Goal: Task Accomplishment & Management: Use online tool/utility

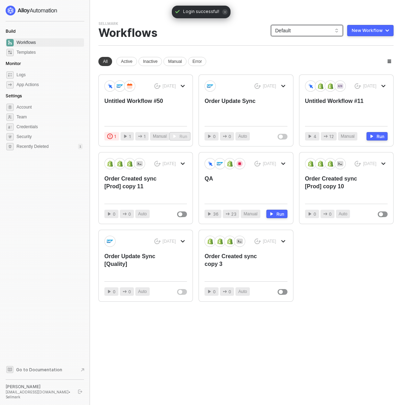
click at [294, 33] on span "Default" at bounding box center [307, 30] width 64 height 11
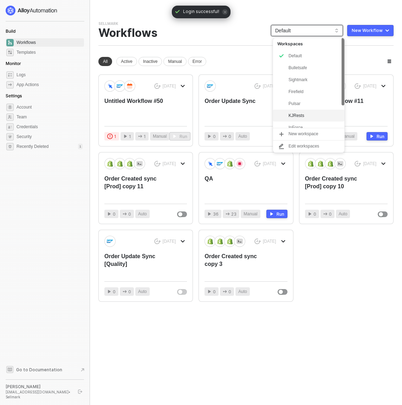
click at [298, 116] on div "KJRests" at bounding box center [315, 115] width 52 height 8
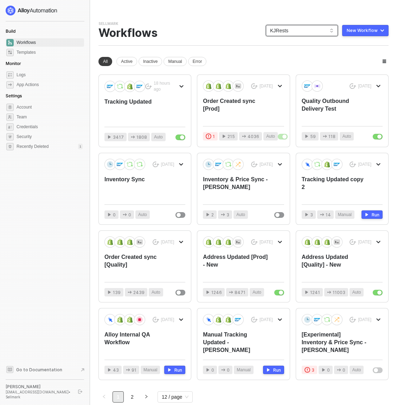
click at [200, 32] on div "Sellmark Team Settings → Workflows KJRests KJRests New Workflow" at bounding box center [243, 33] width 290 height 25
click at [151, 101] on div "Tracking Updated" at bounding box center [136, 109] width 65 height 23
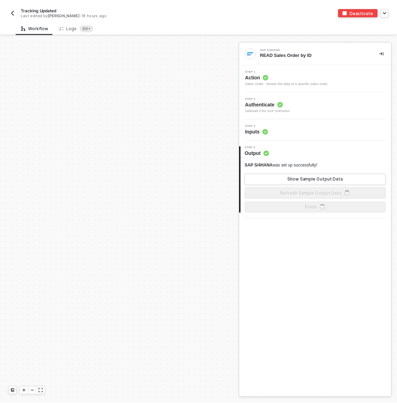
scroll to position [233, 0]
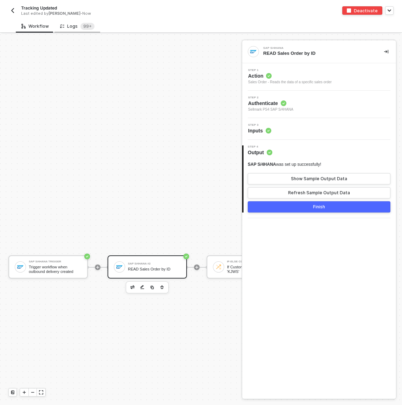
click at [77, 24] on div "Logs 99+" at bounding box center [77, 26] width 34 height 7
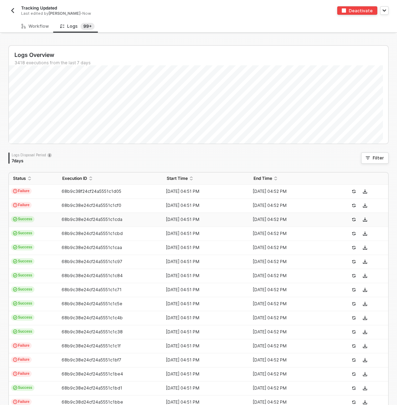
click at [33, 221] on span "Success" at bounding box center [23, 219] width 24 height 6
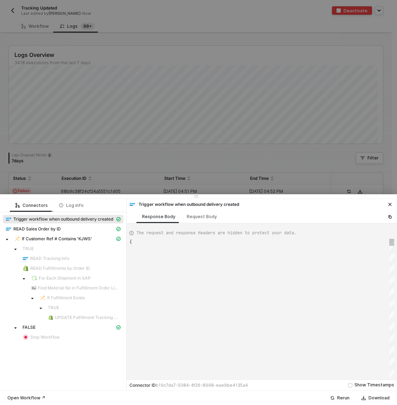
type textarea "{ "json": { "__metadata": { "id": "[URL][DOMAIN_NAME]", "uri": "[URL][DOMAIN_NA…"
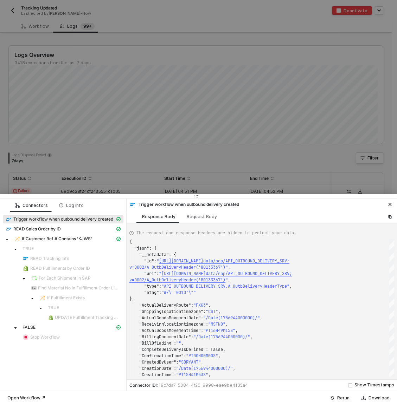
click at [57, 195] on div at bounding box center [198, 196] width 397 height 4
click at [68, 186] on div at bounding box center [198, 202] width 397 height 405
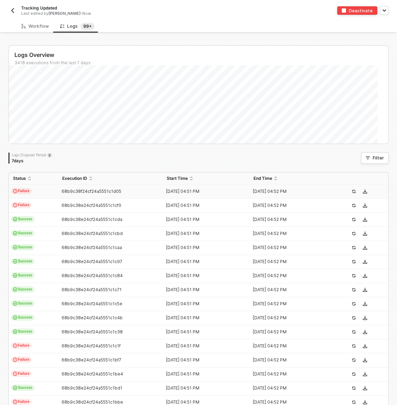
click at [39, 192] on td "Failure" at bounding box center [33, 192] width 49 height 14
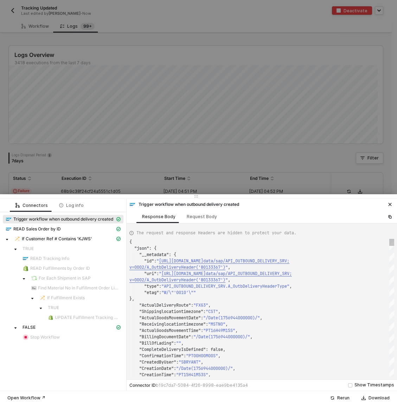
type textarea "{ "json": { "__metadata": { "id": "[URL][DOMAIN_NAME]", "uri": "[URL][DOMAIN_NA…"
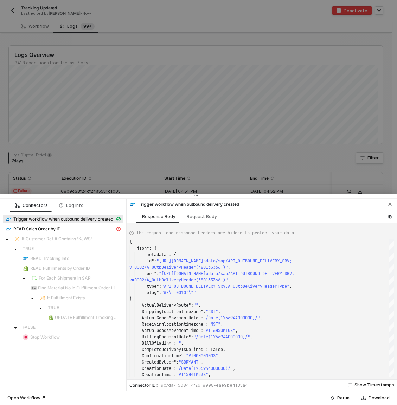
click at [143, 161] on div at bounding box center [198, 202] width 397 height 405
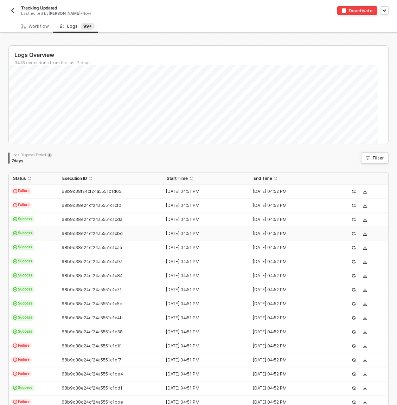
click at [47, 230] on td "Success" at bounding box center [33, 234] width 49 height 14
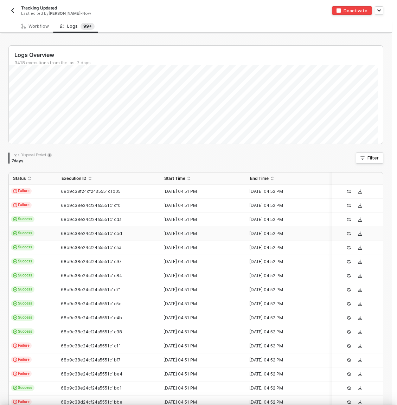
type textarea "{ "json": { "__metadata": { "id": "[URL][DOMAIN_NAME]", "uri": "[URL][DOMAIN_NA…"
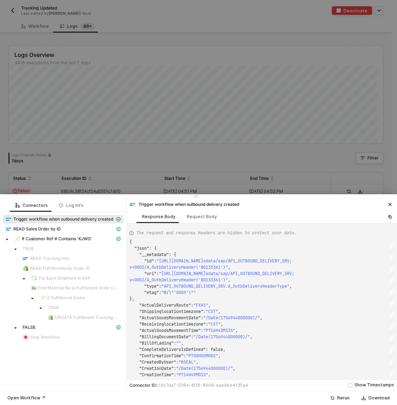
click at [74, 186] on div at bounding box center [198, 202] width 397 height 405
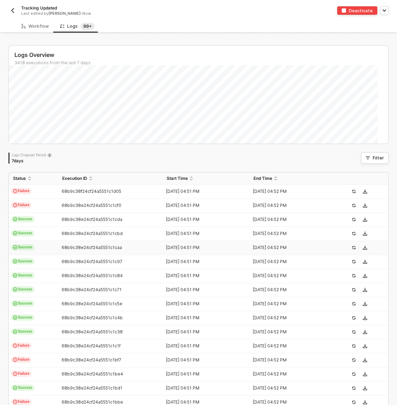
click at [47, 250] on td "Success" at bounding box center [33, 248] width 49 height 14
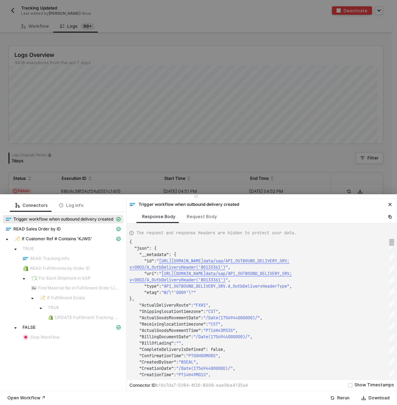
type textarea "{ "json": { "__metadata": { "id": "[URL][DOMAIN_NAME]", "uri": "[URL][DOMAIN_NA…"
click at [148, 150] on div at bounding box center [198, 202] width 397 height 405
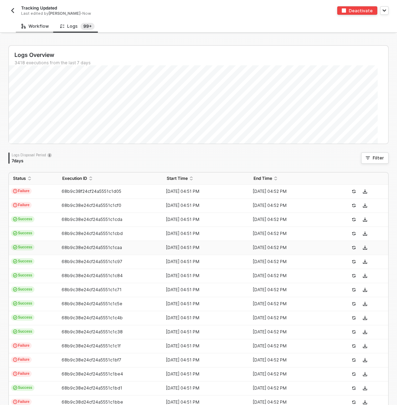
click at [41, 22] on div "Workflow" at bounding box center [35, 26] width 39 height 13
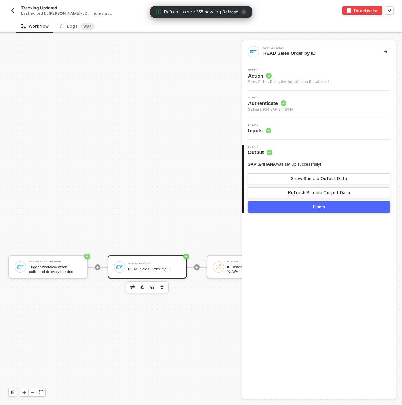
click at [66, 259] on div "SAP S/4HANA Trigger Trigger workflow when outbound delivery created" at bounding box center [47, 267] width 79 height 23
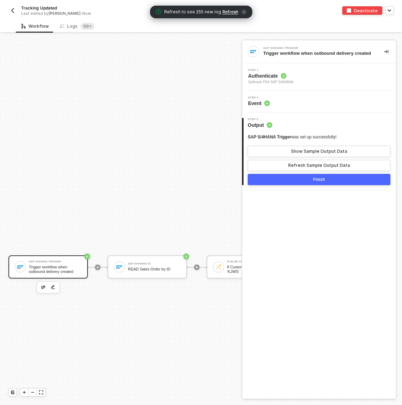
click at [72, 262] on div "SAP S/4HANA Trigger" at bounding box center [55, 262] width 53 height 3
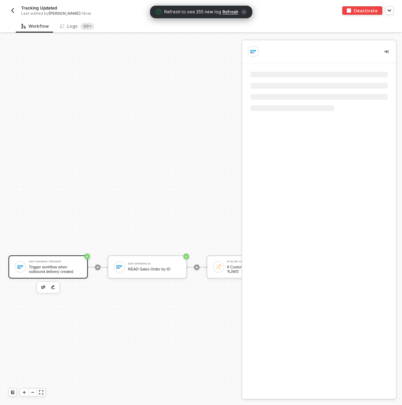
click at [72, 262] on div "SAP S/4HANA Trigger" at bounding box center [55, 262] width 53 height 3
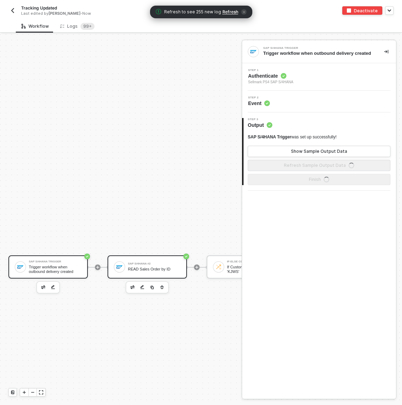
click at [147, 265] on div "SAP S/4HANA #2" at bounding box center [154, 264] width 53 height 3
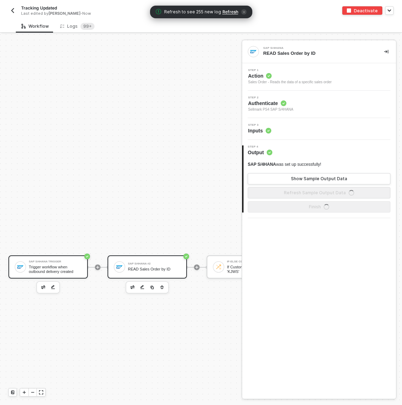
click at [43, 265] on div "Trigger workflow when outbound delivery created" at bounding box center [55, 269] width 53 height 9
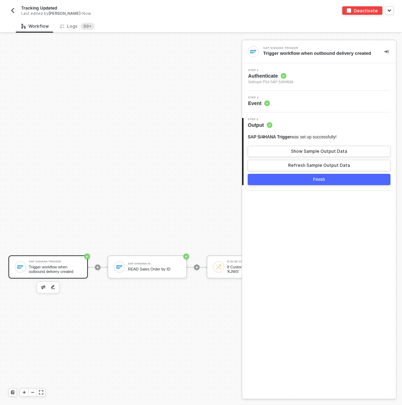
click at [153, 261] on div "SAP S/4HANA #2 READ Sales Order by ID" at bounding box center [154, 267] width 53 height 13
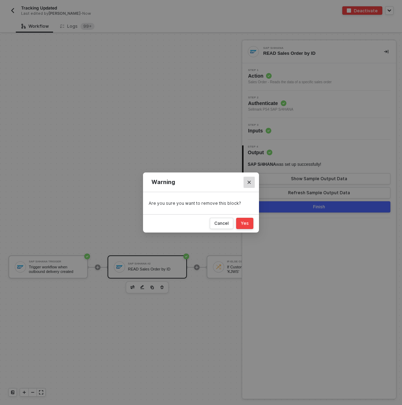
click at [244, 183] on button "Close" at bounding box center [249, 182] width 11 height 11
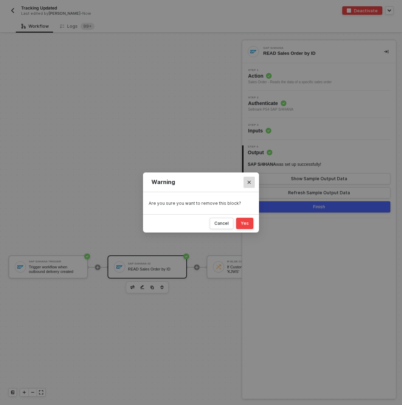
click at [252, 182] on button "Close" at bounding box center [249, 182] width 11 height 11
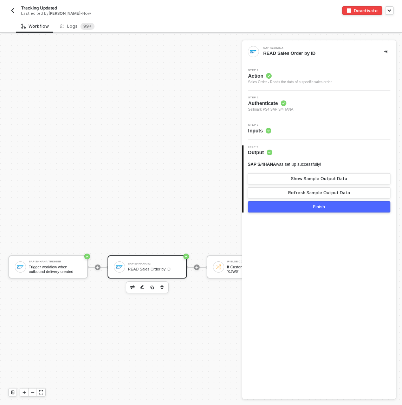
click at [391, 49] on div "SAP S/4HANA READ Sales Order by ID" at bounding box center [319, 51] width 154 height 23
click at [390, 51] on button "button" at bounding box center [386, 51] width 8 height 8
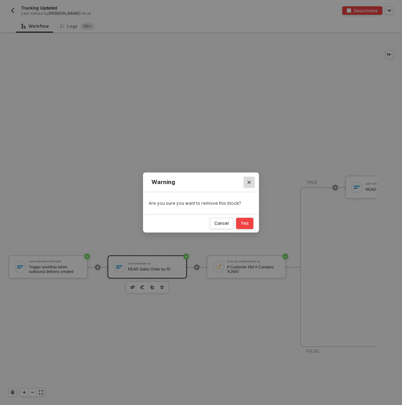
click at [248, 180] on button "Close" at bounding box center [249, 182] width 11 height 11
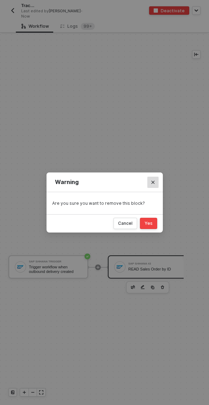
click at [150, 179] on button "Close" at bounding box center [152, 182] width 11 height 11
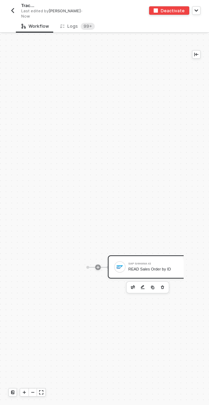
click at [142, 263] on div "SAP S/4HANA #2" at bounding box center [154, 264] width 53 height 3
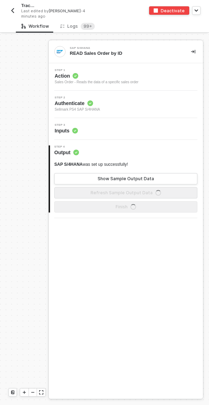
click at [84, 269] on div "SAP S/4HANA READ Sales Order by ID Step 1 Action Sales Order - Reads the data o…" at bounding box center [126, 219] width 154 height 359
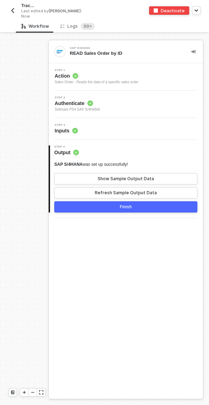
click at [192, 53] on icon "icon-collapse-right" at bounding box center [193, 52] width 4 height 4
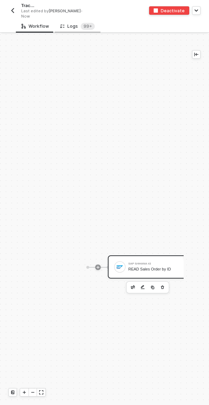
click at [71, 25] on div "Logs 99+" at bounding box center [77, 26] width 34 height 7
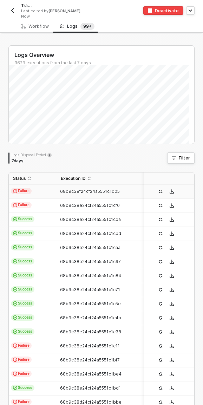
click at [41, 189] on td "Failure" at bounding box center [33, 192] width 48 height 14
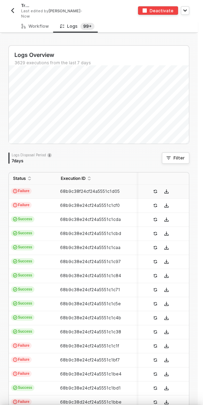
click at [40, 191] on div at bounding box center [101, 202] width 203 height 405
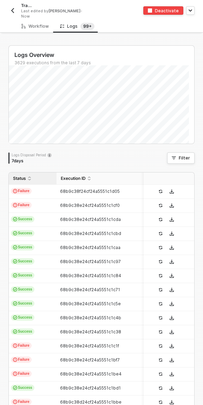
click at [43, 181] on div "Status" at bounding box center [32, 179] width 39 height 6
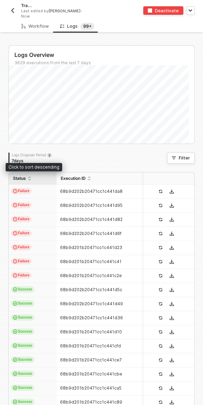
click at [43, 191] on td "Failure" at bounding box center [33, 192] width 48 height 14
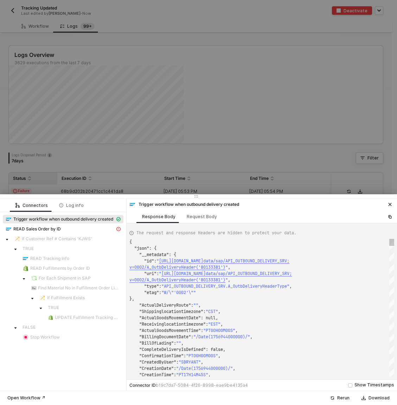
scroll to position [51, 0]
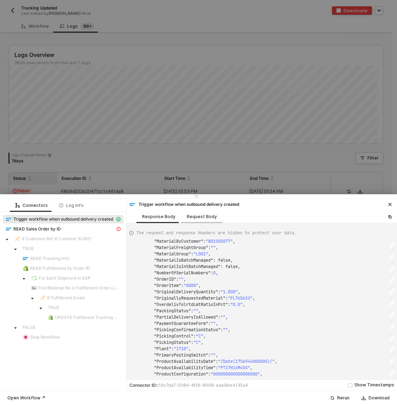
click at [209, 219] on div "Request Body" at bounding box center [202, 217] width 30 height 6
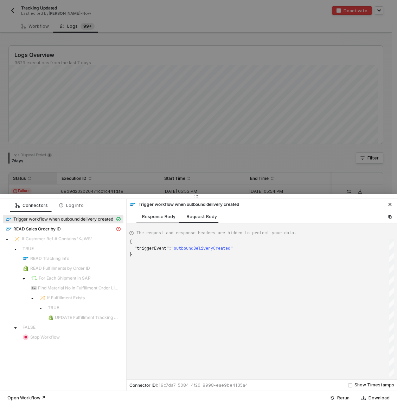
click at [167, 216] on div "Response Body" at bounding box center [158, 217] width 33 height 6
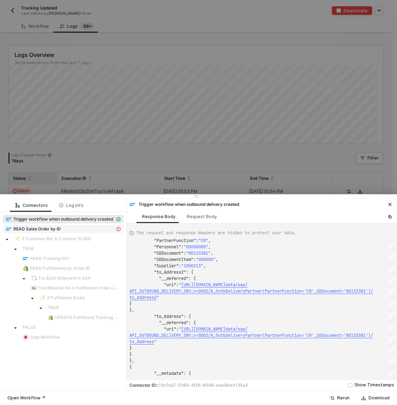
click at [55, 226] on span "READ Sales Order by ID" at bounding box center [36, 229] width 47 height 6
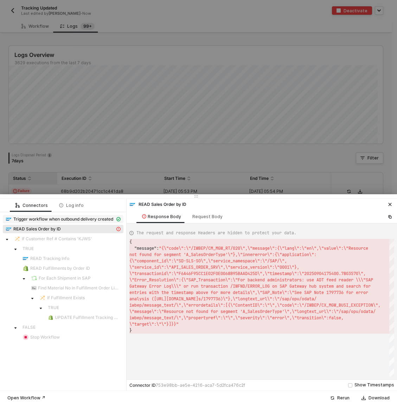
click at [58, 221] on span "Trigger workflow when outbound delivery created" at bounding box center [63, 220] width 100 height 6
type textarea "{ "json": { "__metadata": { "id": "[URL][DOMAIN_NAME]", "uri": "[URL][DOMAIN_NA…"
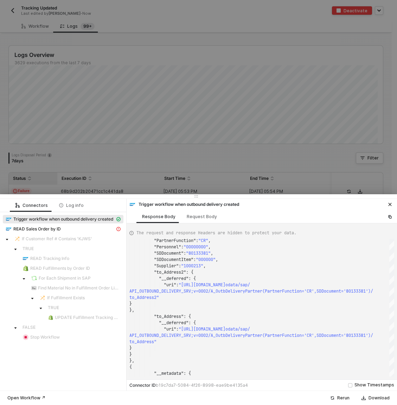
click at [57, 220] on span "Trigger workflow when outbound delivery created" at bounding box center [63, 220] width 100 height 6
